Goal: Transaction & Acquisition: Subscribe to service/newsletter

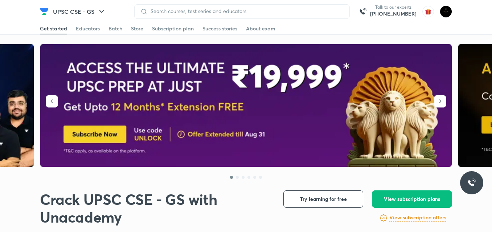
click at [130, 119] on img at bounding box center [246, 105] width 412 height 123
